Goal: Entertainment & Leisure: Browse casually

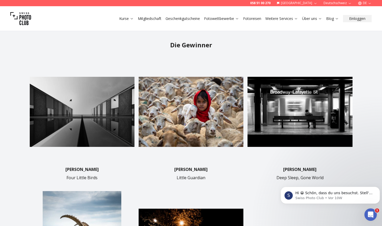
scroll to position [109, 0]
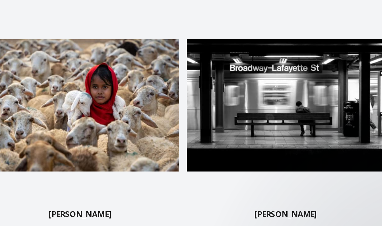
drag, startPoint x: 316, startPoint y: 119, endPoint x: 298, endPoint y: 115, distance: 17.9
click at [298, 115] on img at bounding box center [299, 111] width 105 height 105
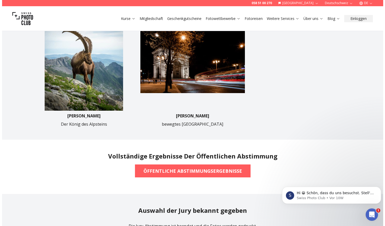
scroll to position [301, 0]
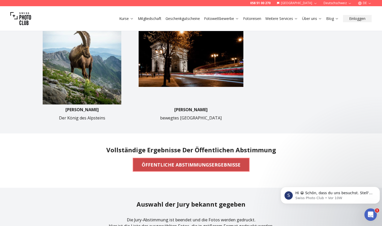
click at [193, 166] on b "ÖFFENTLICHE ABSTIMMUNGSERGEBNISSE" at bounding box center [191, 164] width 99 height 7
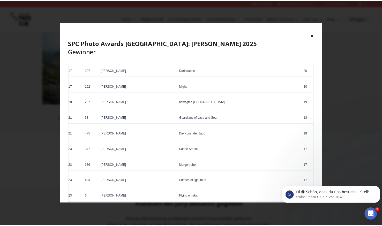
scroll to position [319, 0]
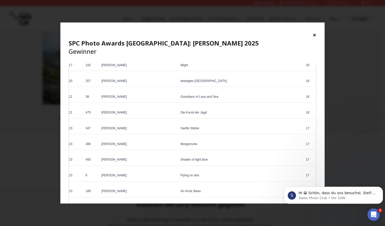
click at [313, 35] on button "×" at bounding box center [315, 35] width 4 height 8
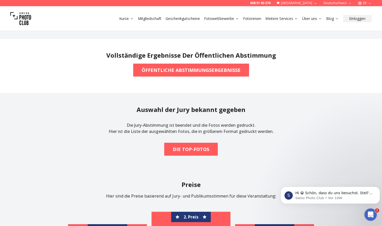
scroll to position [411, 0]
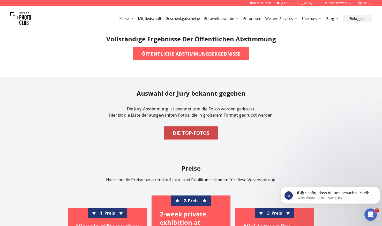
click at [184, 128] on span "DIE TOP-FOTOS" at bounding box center [190, 132] width 45 height 11
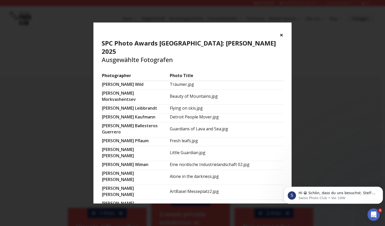
click at [282, 33] on button "×" at bounding box center [282, 35] width 4 height 8
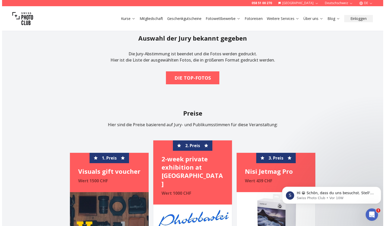
scroll to position [466, 0]
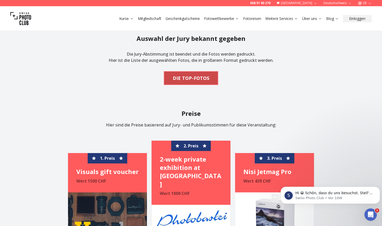
click at [192, 78] on b "DIE TOP-FOTOS" at bounding box center [191, 77] width 36 height 7
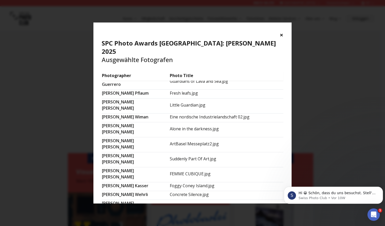
scroll to position [0, 0]
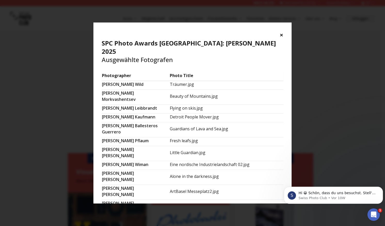
click at [193, 81] on td "Träumer.jpg" at bounding box center [227, 85] width 114 height 9
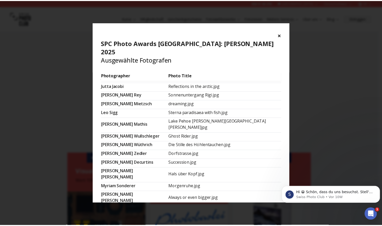
scroll to position [317, 0]
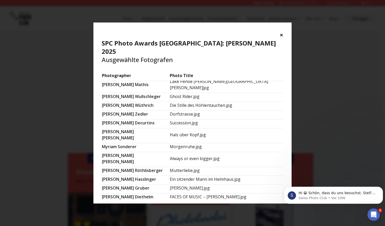
click at [282, 33] on button "×" at bounding box center [282, 35] width 4 height 8
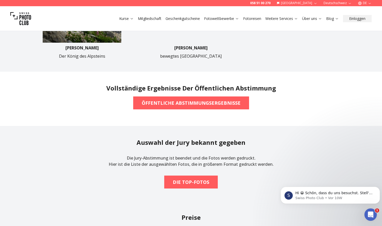
scroll to position [368, 0]
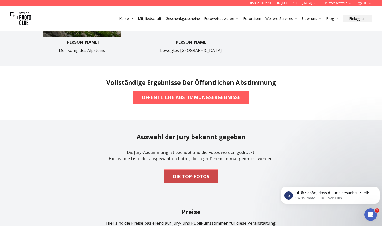
click at [186, 178] on b "DIE TOP-FOTOS" at bounding box center [191, 176] width 36 height 7
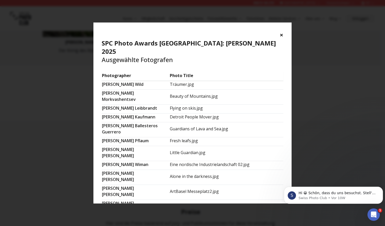
click at [283, 35] on button "×" at bounding box center [282, 35] width 4 height 8
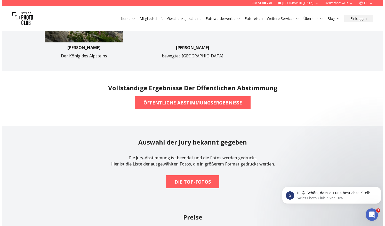
scroll to position [353, 0]
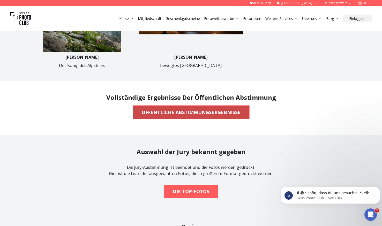
click at [219, 112] on b "ÖFFENTLICHE ABSTIMMUNGSERGEBNISSE" at bounding box center [191, 111] width 99 height 7
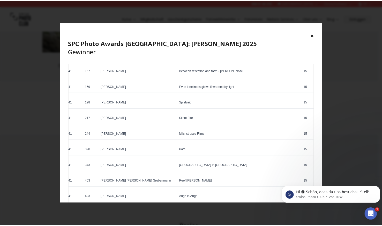
scroll to position [1509, 0]
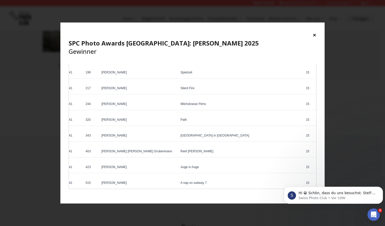
click at [316, 35] on button "×" at bounding box center [315, 35] width 4 height 8
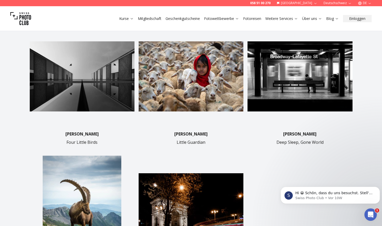
scroll to position [117, 0]
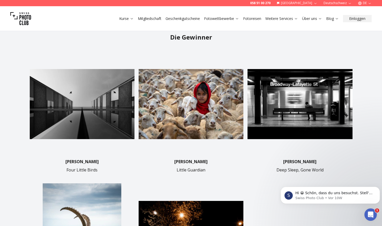
click at [278, 99] on img at bounding box center [299, 104] width 105 height 105
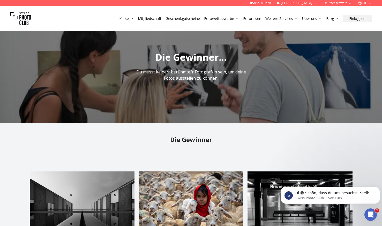
scroll to position [0, 0]
